Goal: Navigation & Orientation: Find specific page/section

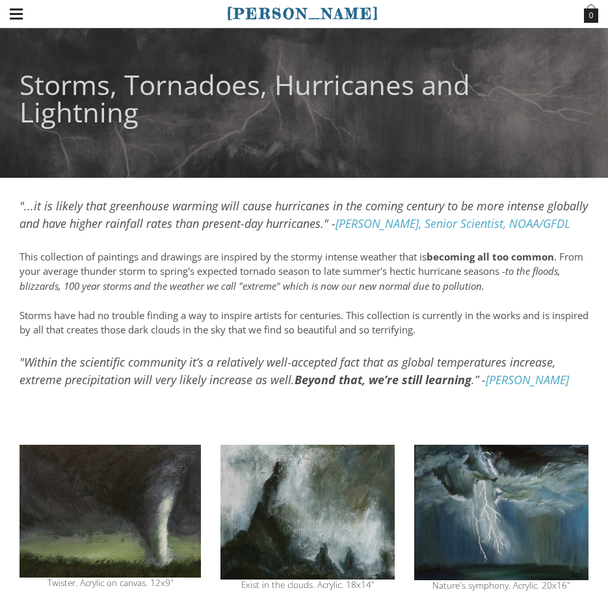
drag, startPoint x: 230, startPoint y: 8, endPoint x: 333, endPoint y: 16, distance: 103.1
click at [333, 16] on span "[PERSON_NAME]" at bounding box center [303, 14] width 153 height 18
